Goal: Task Accomplishment & Management: Manage account settings

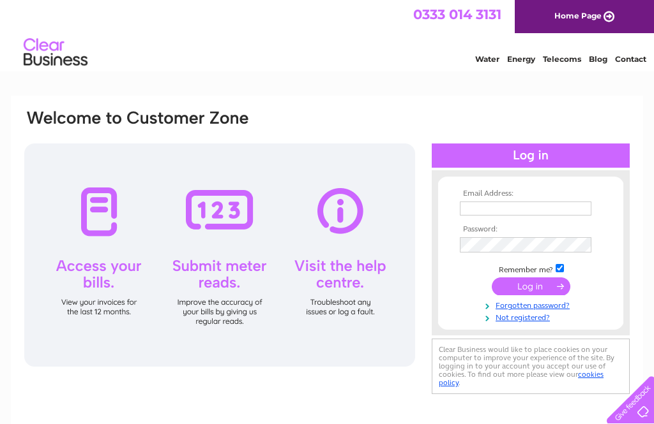
click at [509, 204] on input "text" at bounding box center [525, 209] width 131 height 14
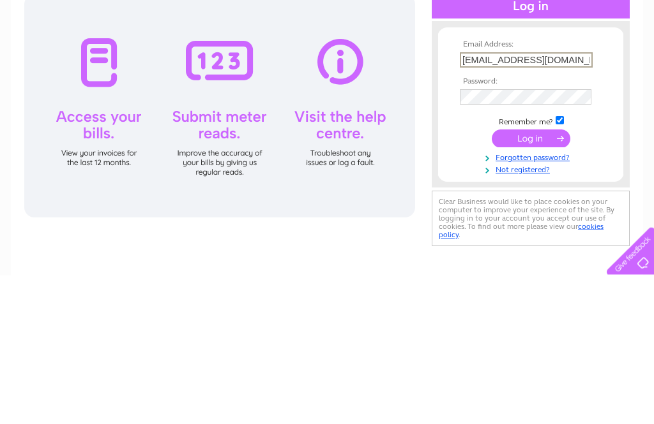
type input "Sindy.kaur@ntlworld.com"
click at [576, 190] on tbody "Email Address: Sindy.kaur@ntlworld.com Password: Remember me?" at bounding box center [530, 257] width 148 height 135
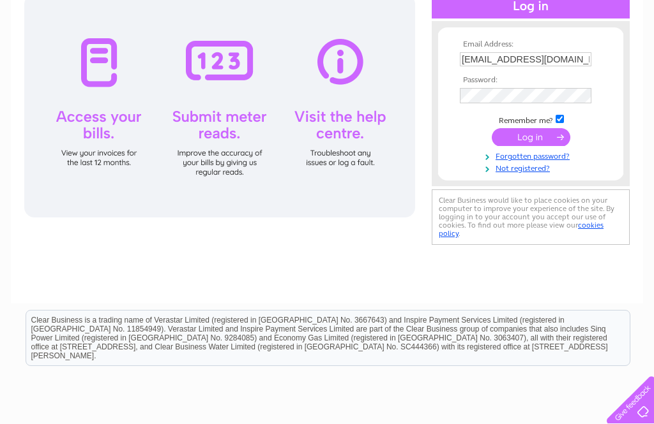
scroll to position [160, 0]
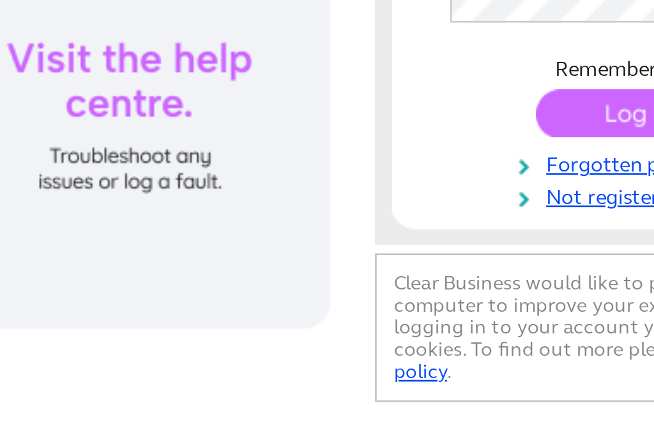
click at [460, 139] on link "Forgotten password?" at bounding box center [532, 145] width 145 height 12
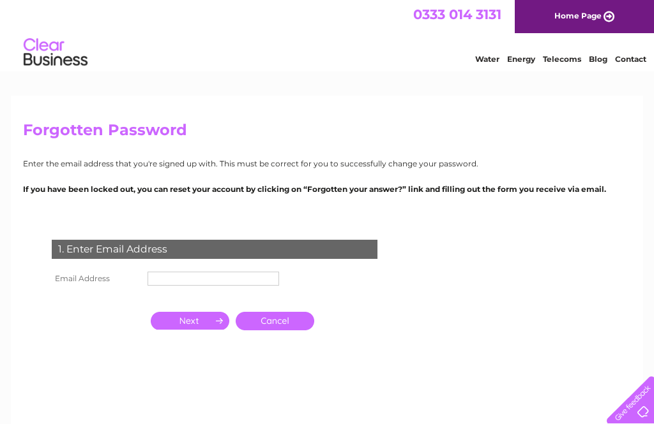
click at [164, 286] on input "text" at bounding box center [212, 279] width 131 height 14
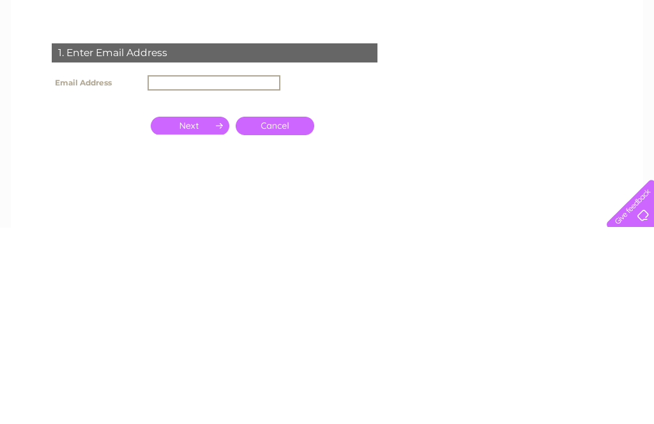
type input "sindy.kaur@ntlworld.com"
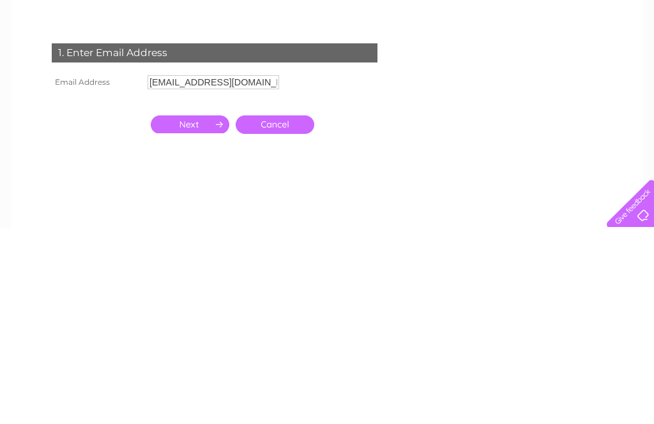
scroll to position [197, 0]
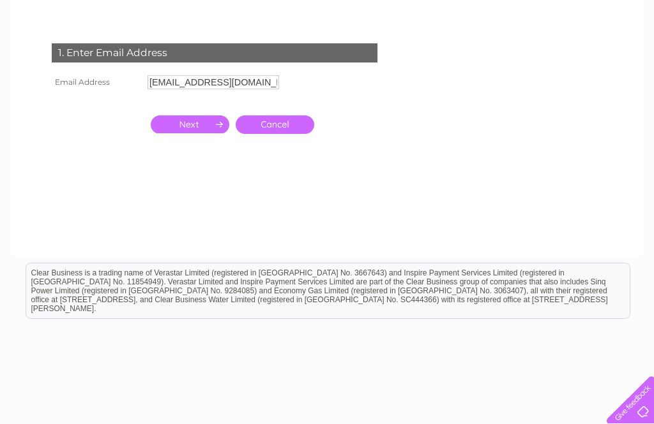
click at [169, 125] on input "button" at bounding box center [190, 125] width 79 height 18
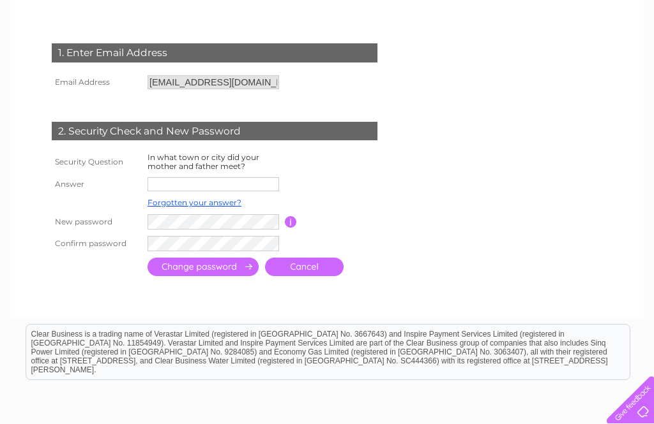
click at [153, 186] on input "text" at bounding box center [212, 184] width 131 height 14
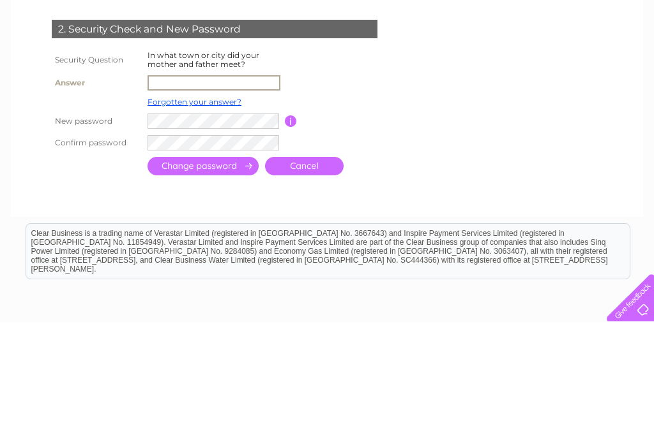
type input "g"
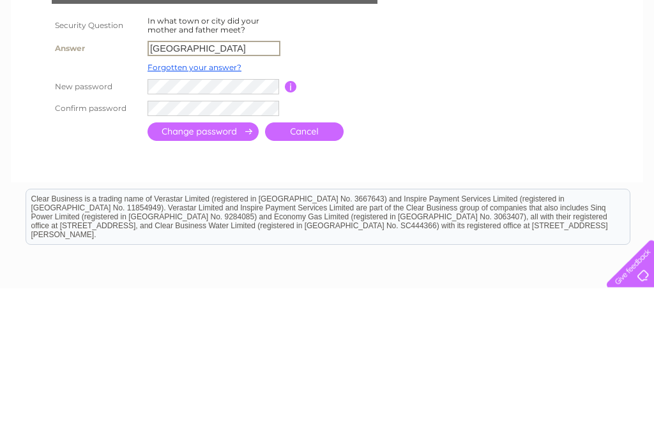
type input "Glasgow"
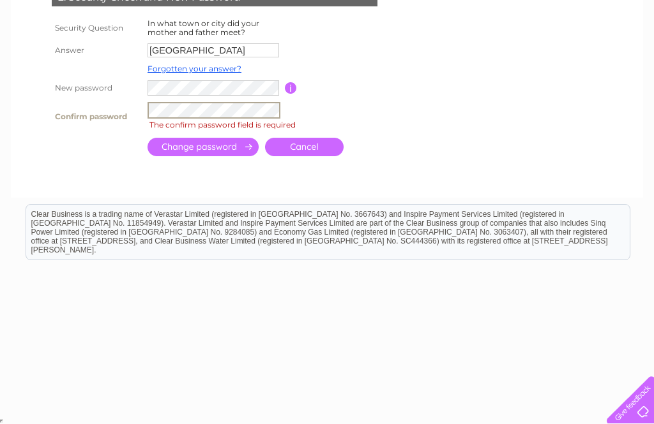
scroll to position [318, 0]
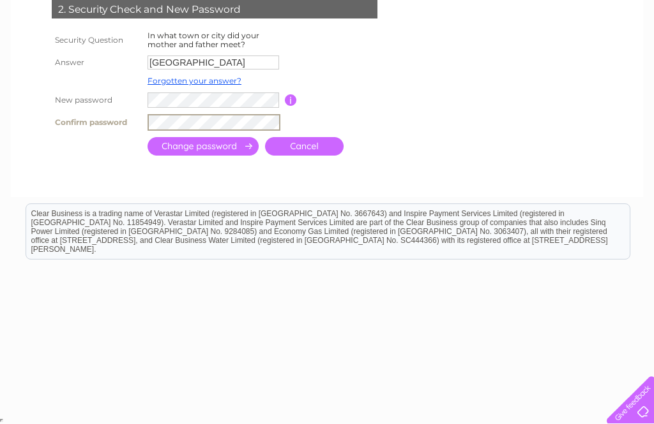
click at [180, 153] on input "submit" at bounding box center [202, 146] width 111 height 19
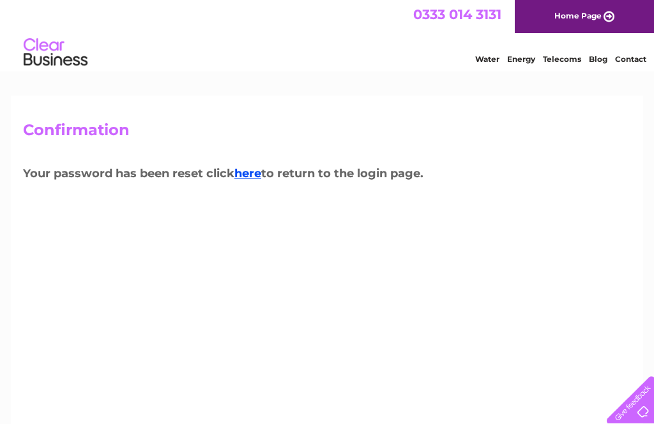
click at [252, 177] on link "here" at bounding box center [247, 174] width 27 height 14
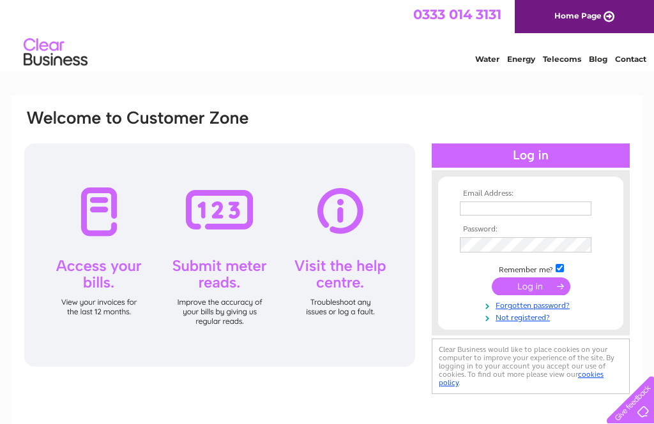
click at [503, 204] on input "text" at bounding box center [525, 209] width 131 height 14
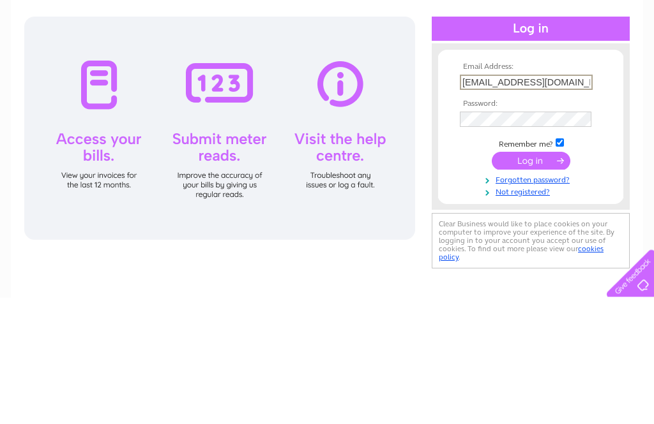
type input "[EMAIL_ADDRESS][DOMAIN_NAME]"
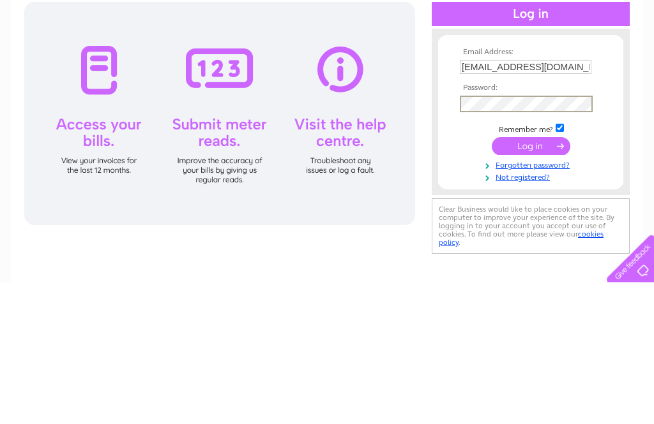
click at [532, 276] on td at bounding box center [530, 288] width 148 height 24
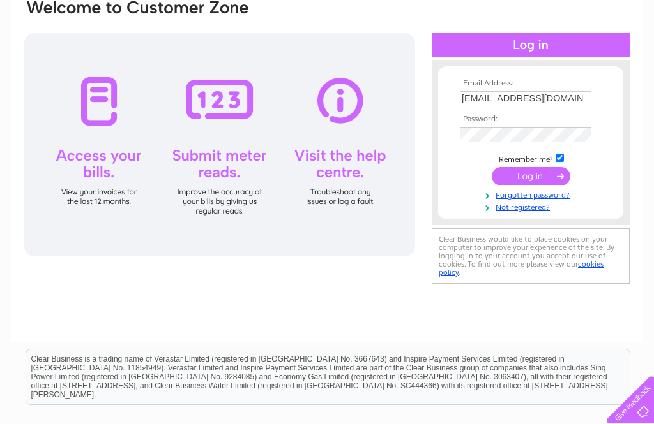
scroll to position [110, 0]
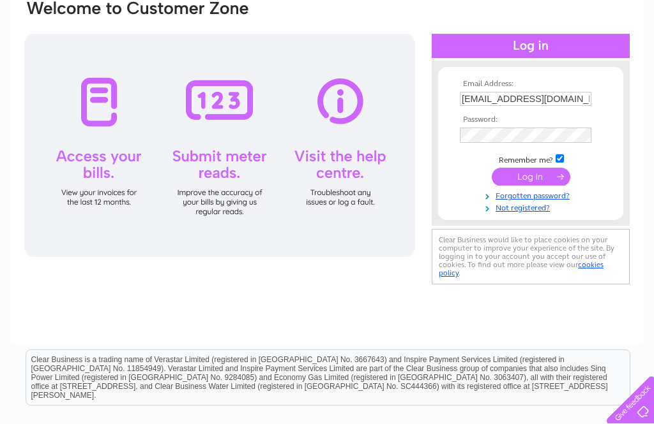
click at [532, 177] on input "submit" at bounding box center [530, 177] width 79 height 18
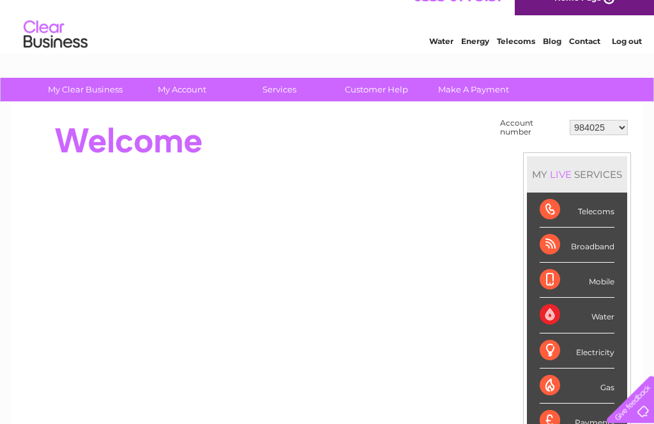
scroll to position [18, 0]
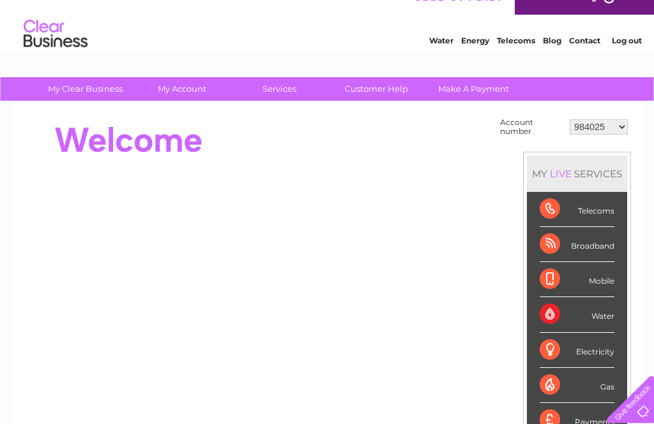
click at [624, 130] on select "984025 30315266" at bounding box center [598, 127] width 58 height 15
click at [623, 129] on select "984025 30315266" at bounding box center [598, 126] width 58 height 15
select select "30315266"
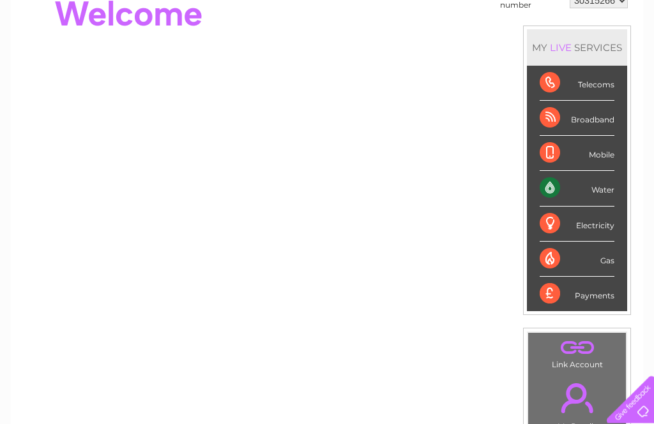
scroll to position [145, 0]
click at [591, 188] on div "Water" at bounding box center [576, 188] width 75 height 35
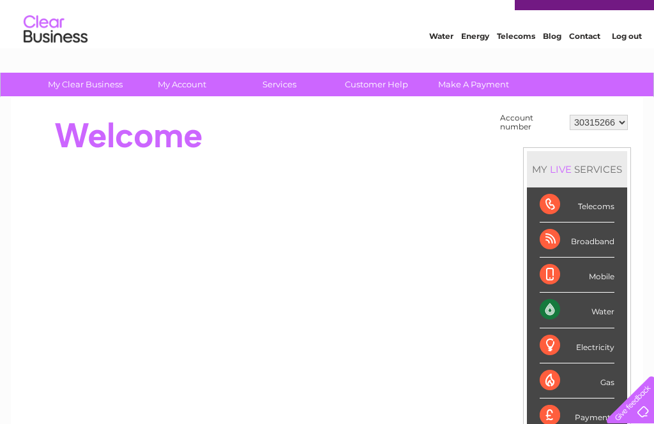
scroll to position [14, 0]
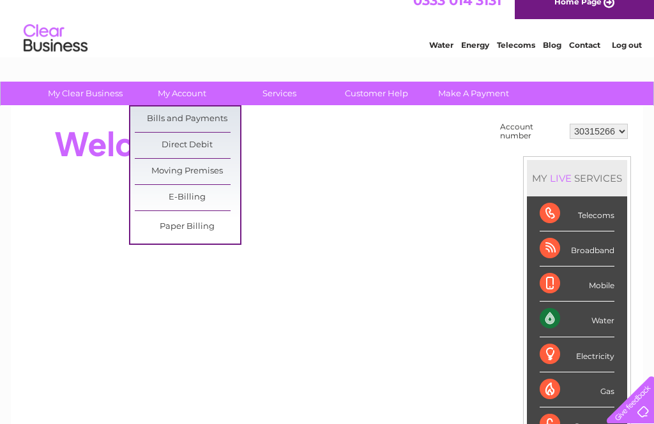
click at [213, 115] on link "Bills and Payments" at bounding box center [187, 120] width 105 height 26
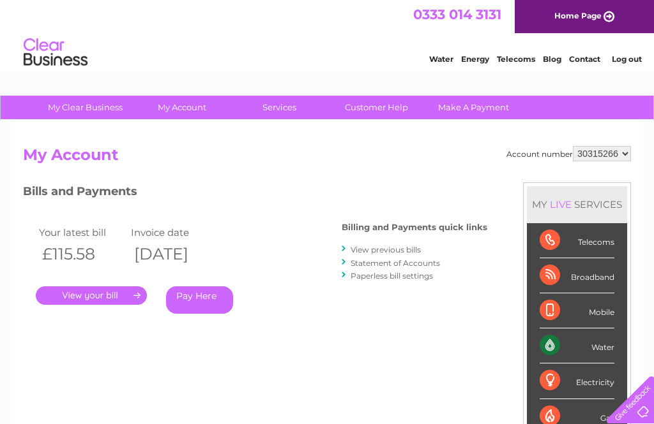
click at [77, 302] on link "." at bounding box center [91, 296] width 111 height 19
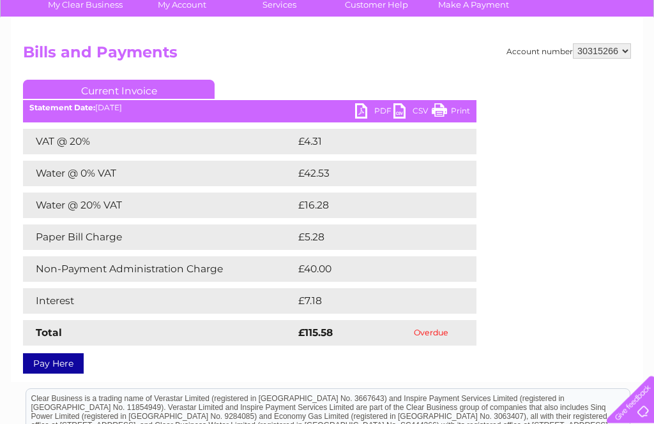
scroll to position [103, 0]
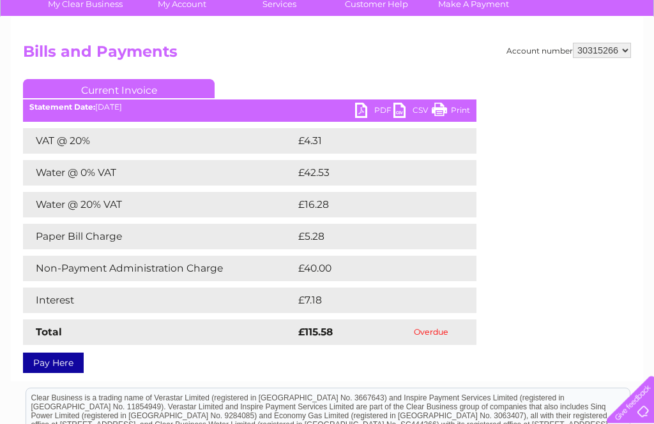
click at [359, 118] on link "PDF" at bounding box center [374, 112] width 38 height 19
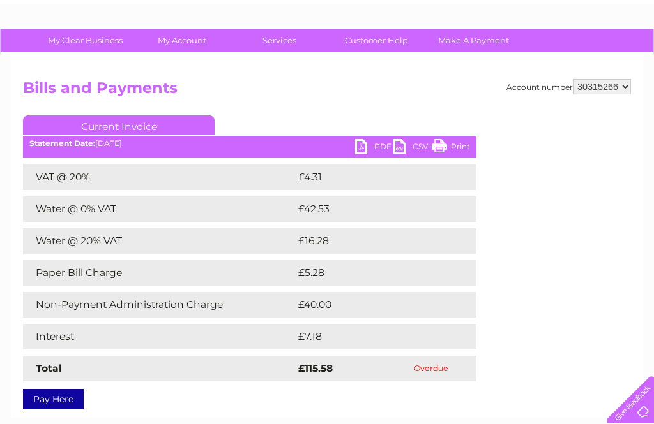
scroll to position [0, 0]
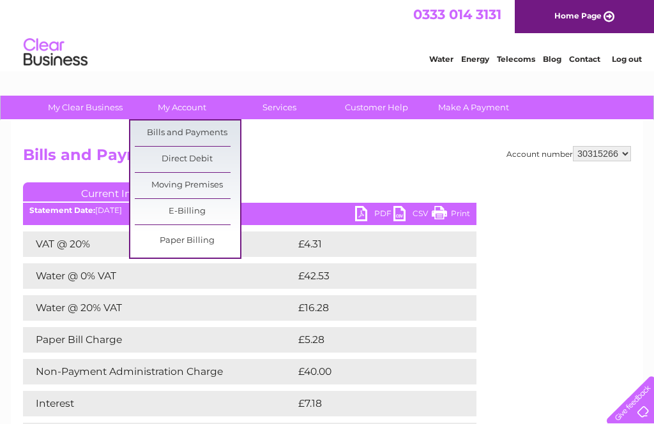
click at [147, 128] on link "Bills and Payments" at bounding box center [187, 134] width 105 height 26
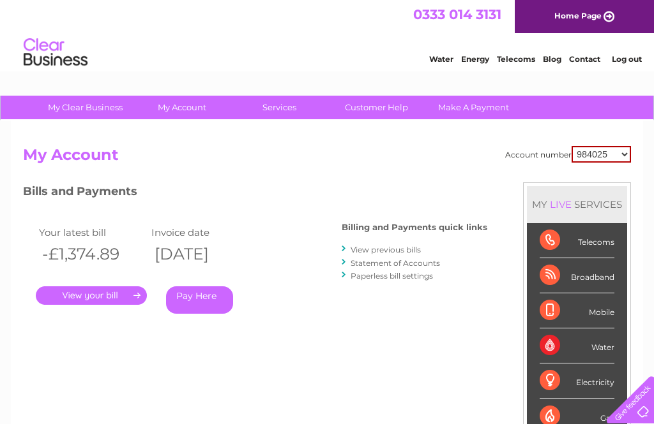
click at [623, 154] on select "984025 30315266" at bounding box center [600, 154] width 59 height 17
select select "30315266"
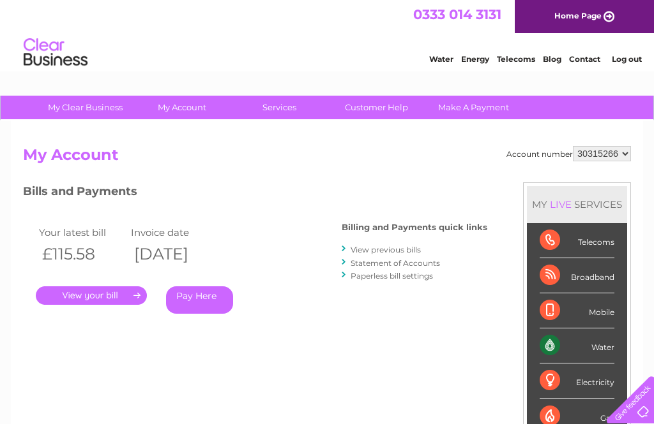
click at [403, 253] on link "View previous bills" at bounding box center [385, 250] width 70 height 10
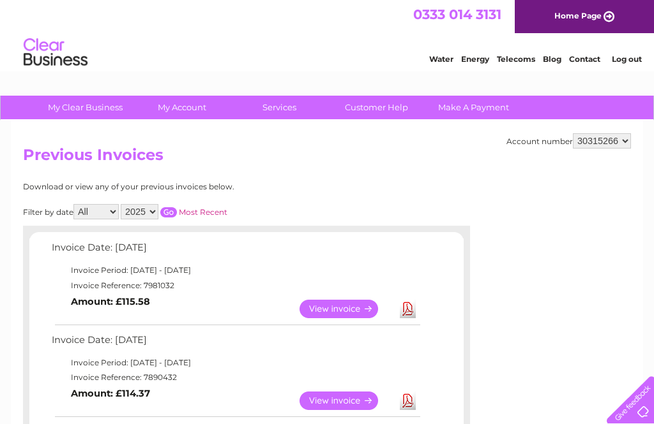
click at [327, 307] on link "View" at bounding box center [346, 309] width 94 height 19
click at [334, 401] on link "View" at bounding box center [346, 401] width 94 height 19
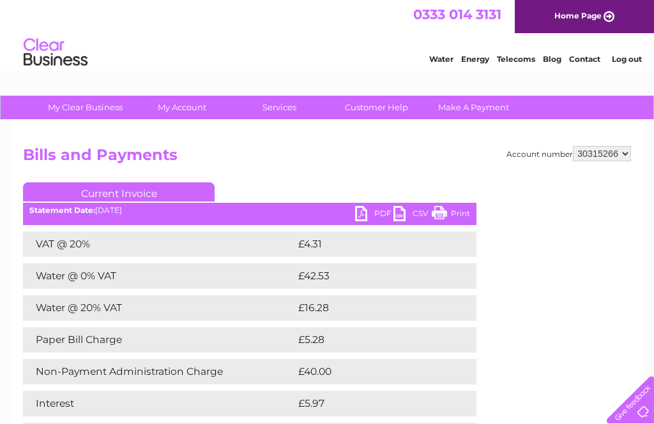
click at [385, 103] on link "Customer Help" at bounding box center [376, 108] width 105 height 24
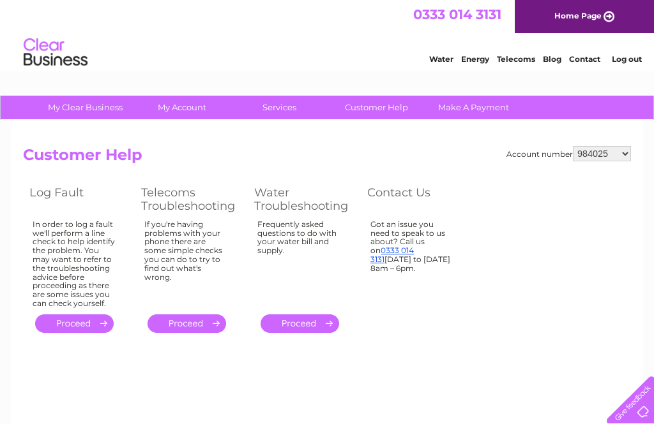
click at [623, 154] on select "984025 30315266" at bounding box center [602, 153] width 58 height 15
select select "30315266"
click at [382, 107] on link "Customer Help" at bounding box center [376, 108] width 105 height 24
click at [628, 144] on div "Account number 984025 30315266 Customer Help Log Fault Telecoms Troubleshooting…" at bounding box center [327, 299] width 632 height 357
click at [622, 155] on select "984025 30315266" at bounding box center [602, 153] width 58 height 15
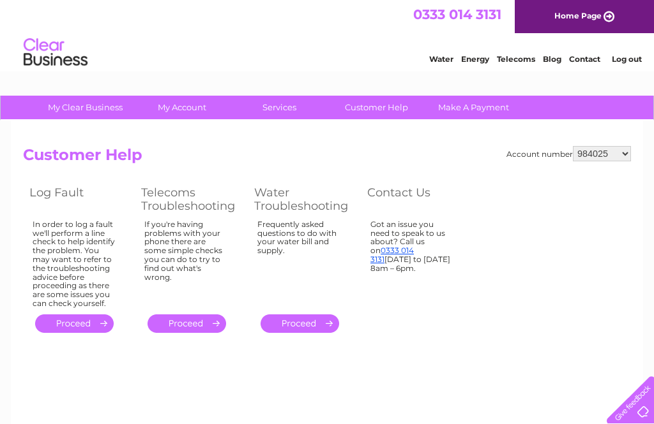
select select "30315266"
click at [589, 49] on div "Water Energy Telecoms Blog Contact Log out" at bounding box center [528, 54] width 250 height 26
click at [589, 57] on link "Contact" at bounding box center [584, 59] width 31 height 10
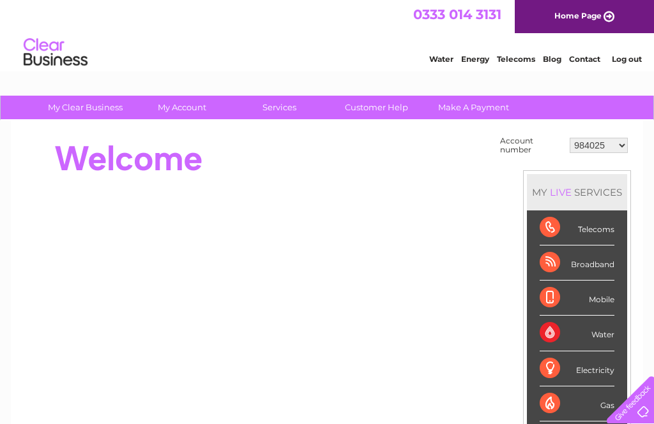
click at [620, 146] on select "984025 30315266" at bounding box center [598, 145] width 58 height 15
select select "30315266"
click at [588, 63] on link "Contact" at bounding box center [584, 59] width 31 height 10
